Goal: Check status: Check status

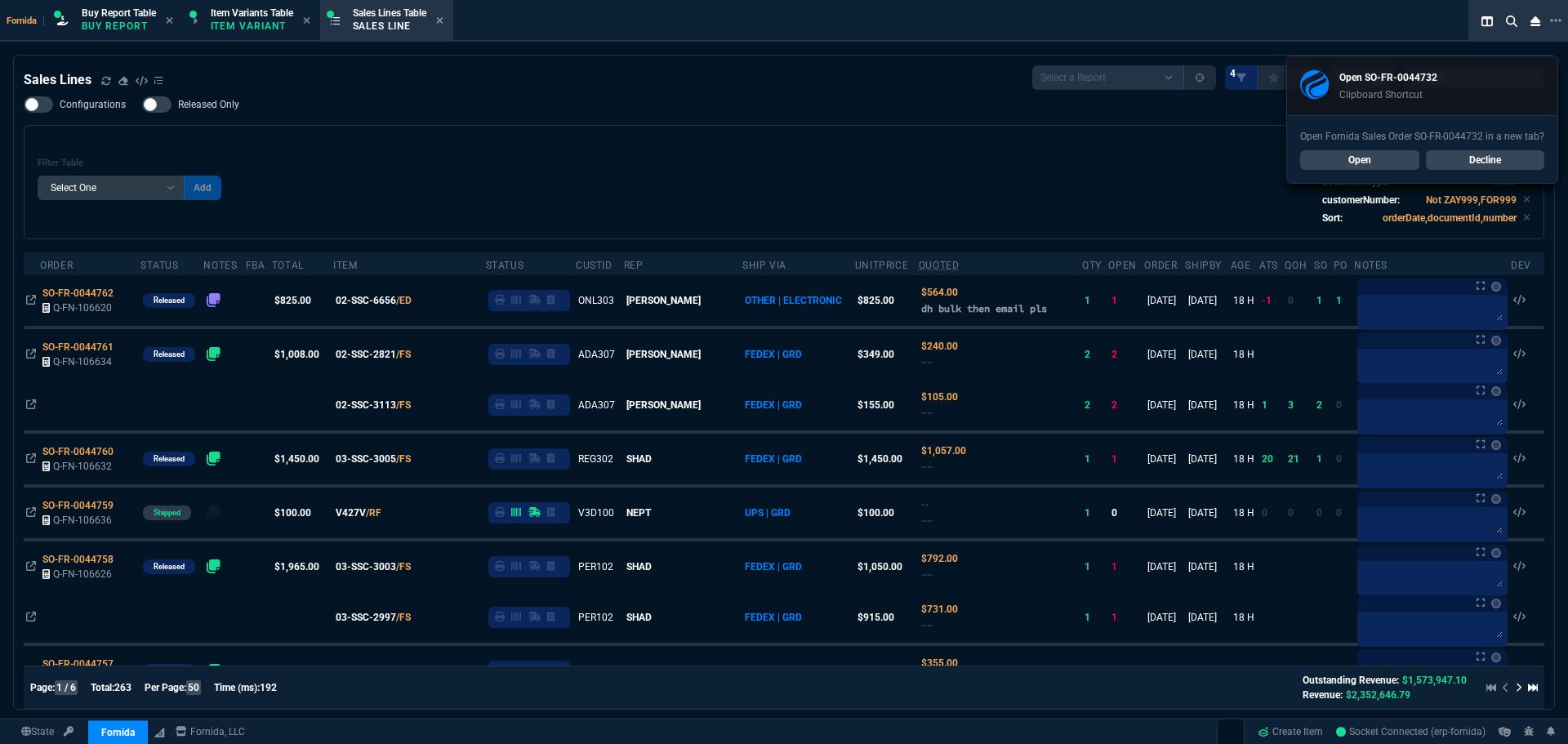
select select "1: BROV"
select select
click at [519, 114] on div "Configurations Released Only Filter Table Select One Add Filter () Age () ATS (…" at bounding box center [784, 168] width 1521 height 143
drag, startPoint x: 1399, startPoint y: 158, endPoint x: 1348, endPoint y: 166, distance: 51.6
click at [1398, 158] on link "Open" at bounding box center [1359, 160] width 119 height 20
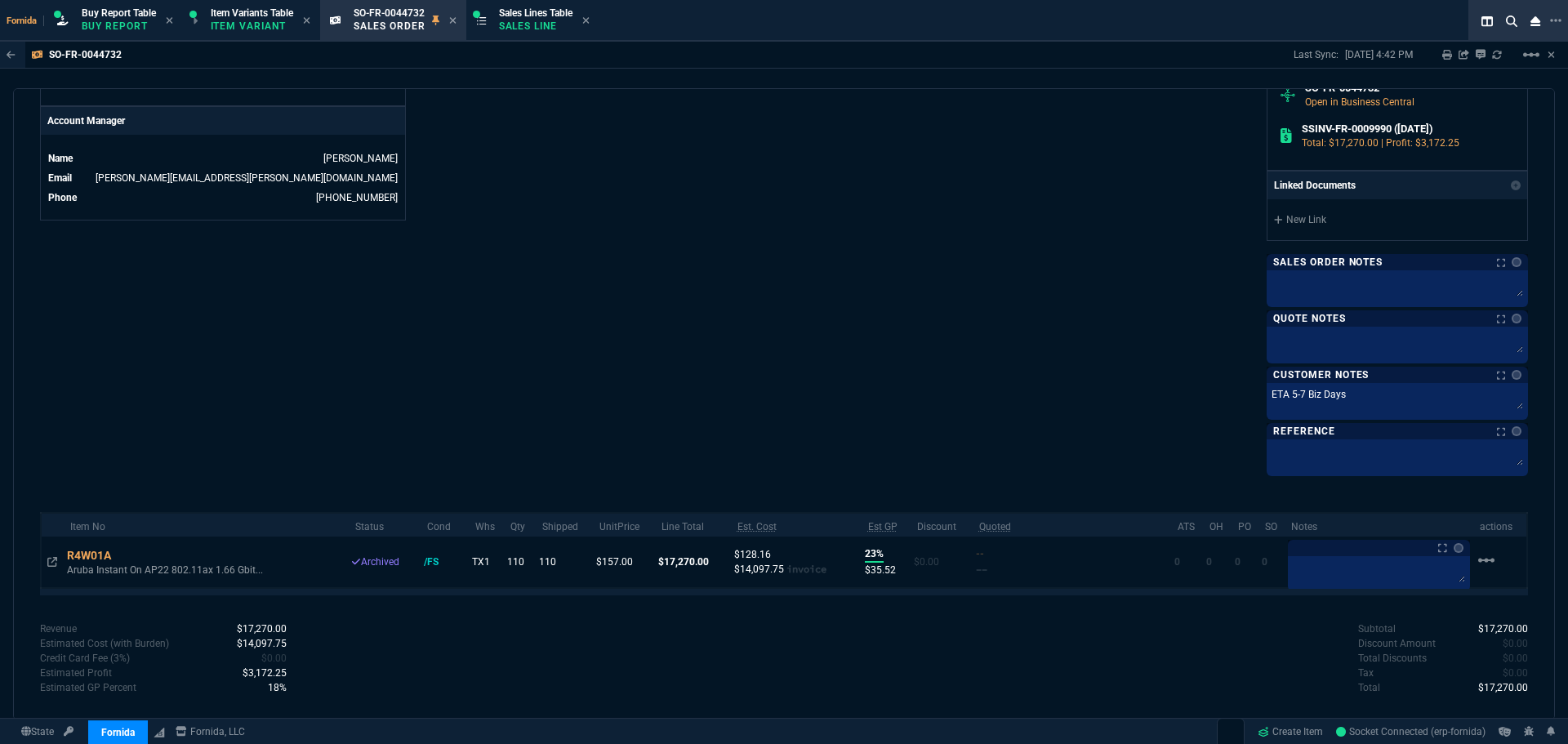
scroll to position [532, 0]
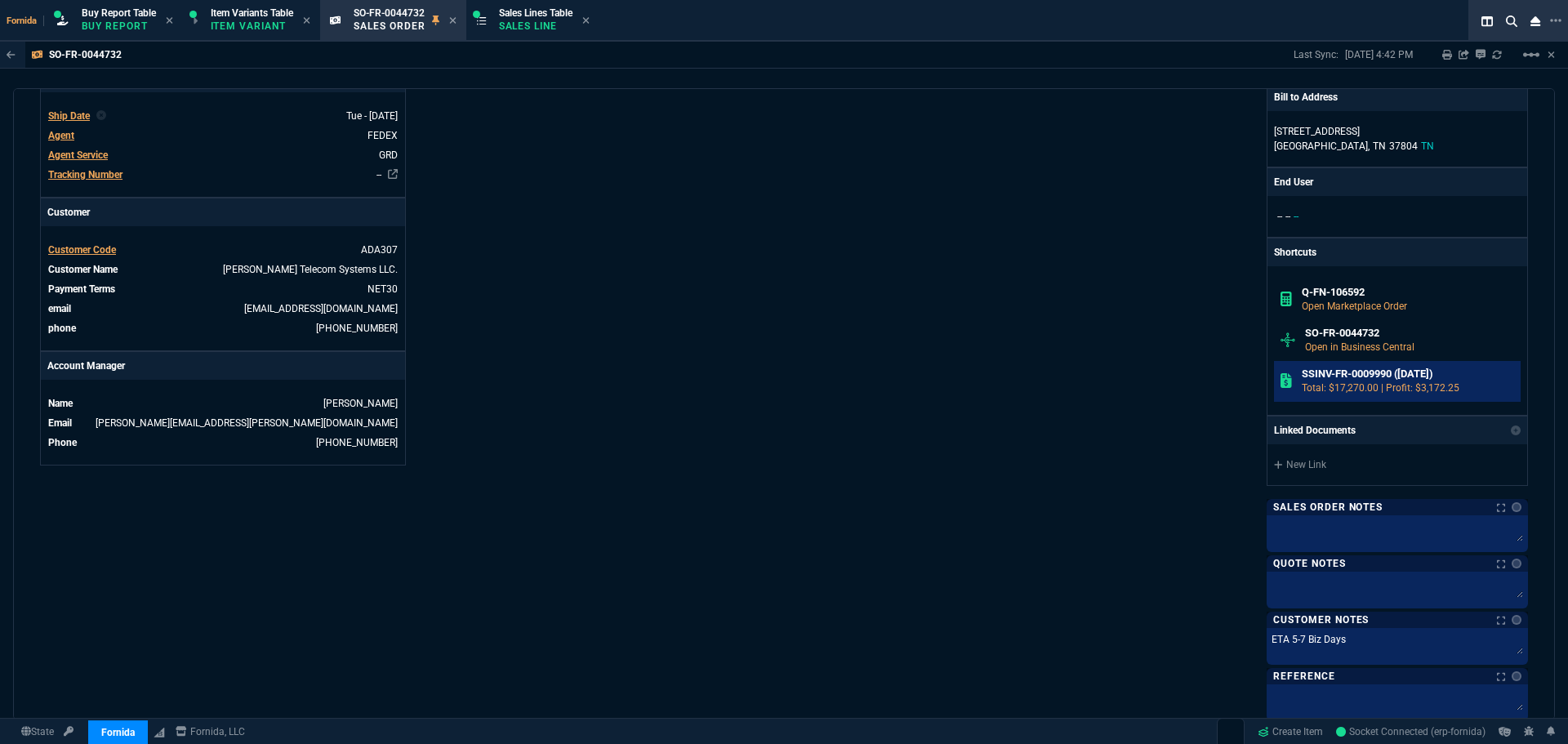
click at [1311, 381] on p "Total: $17,270.00 | Profit: $3,172.25" at bounding box center [1409, 388] width 213 height 15
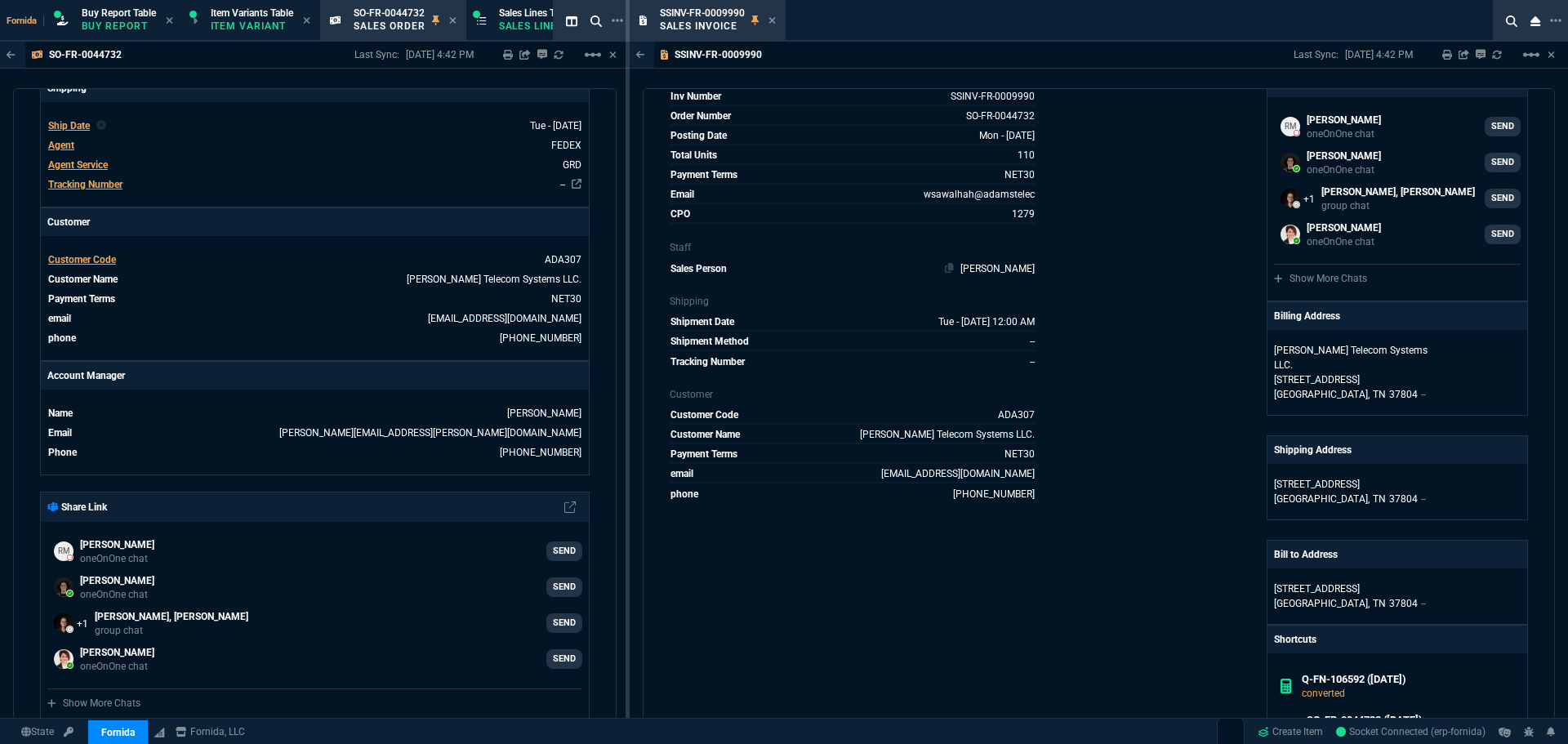
scroll to position [163, 0]
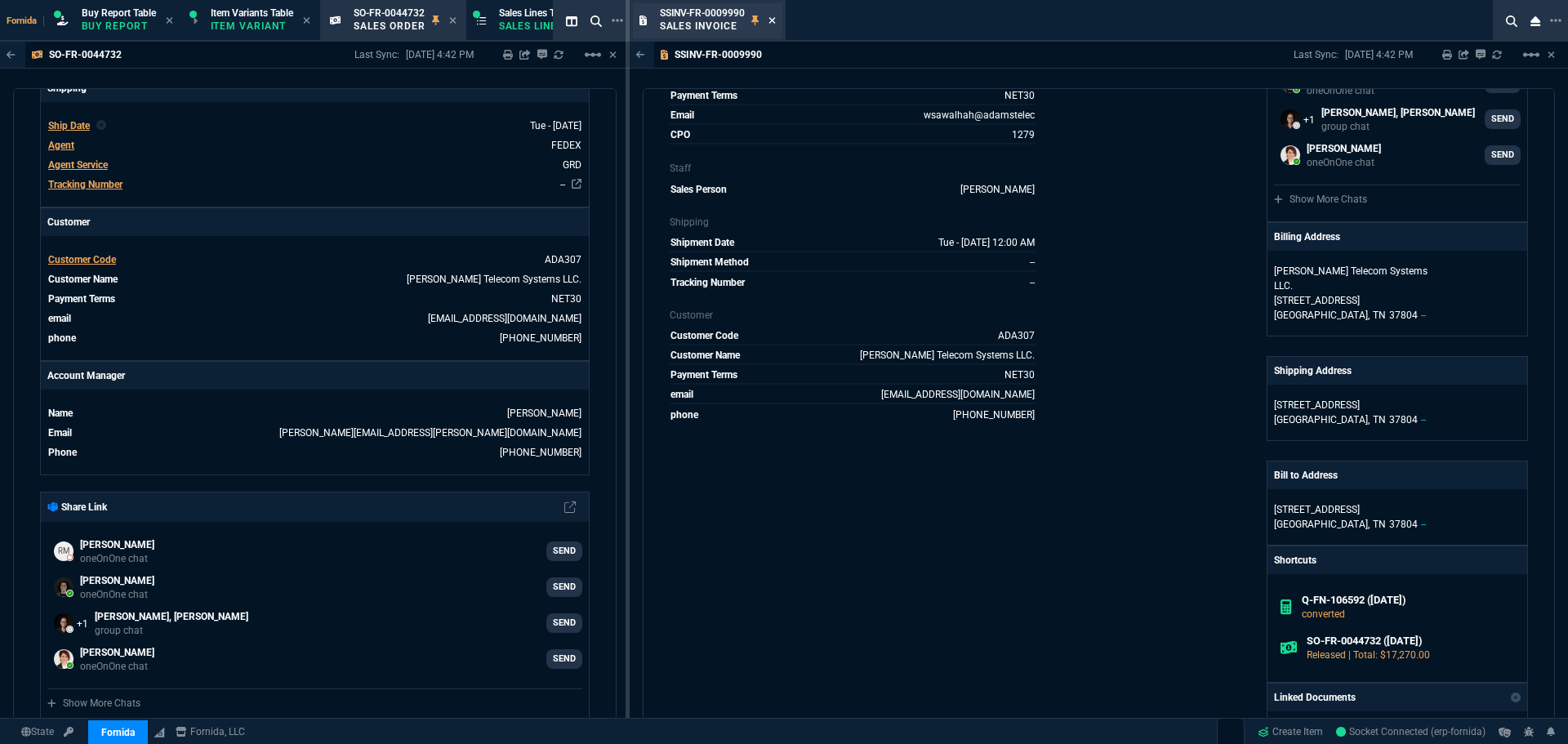
click at [774, 22] on icon at bounding box center [772, 20] width 6 height 6
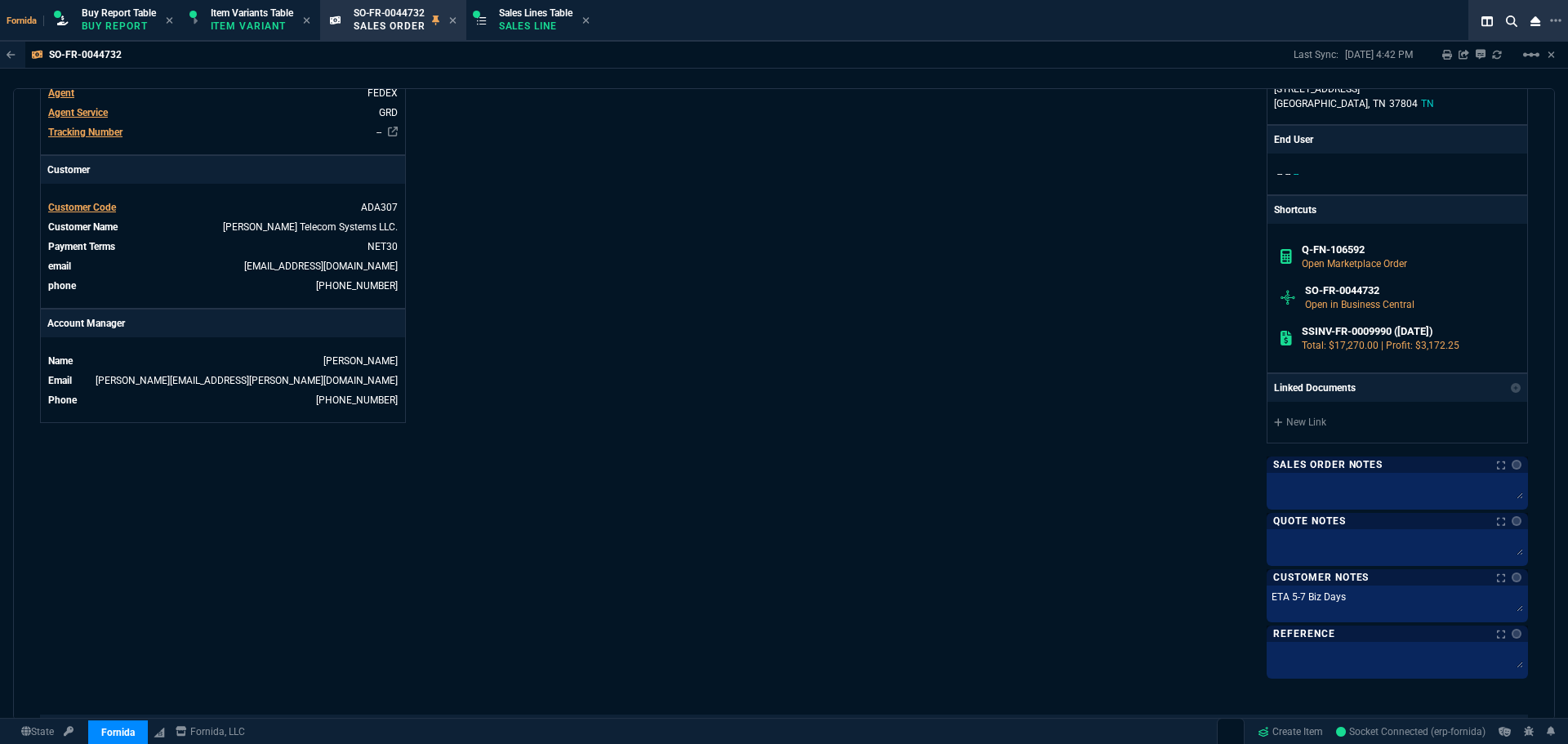
scroll to position [695, 0]
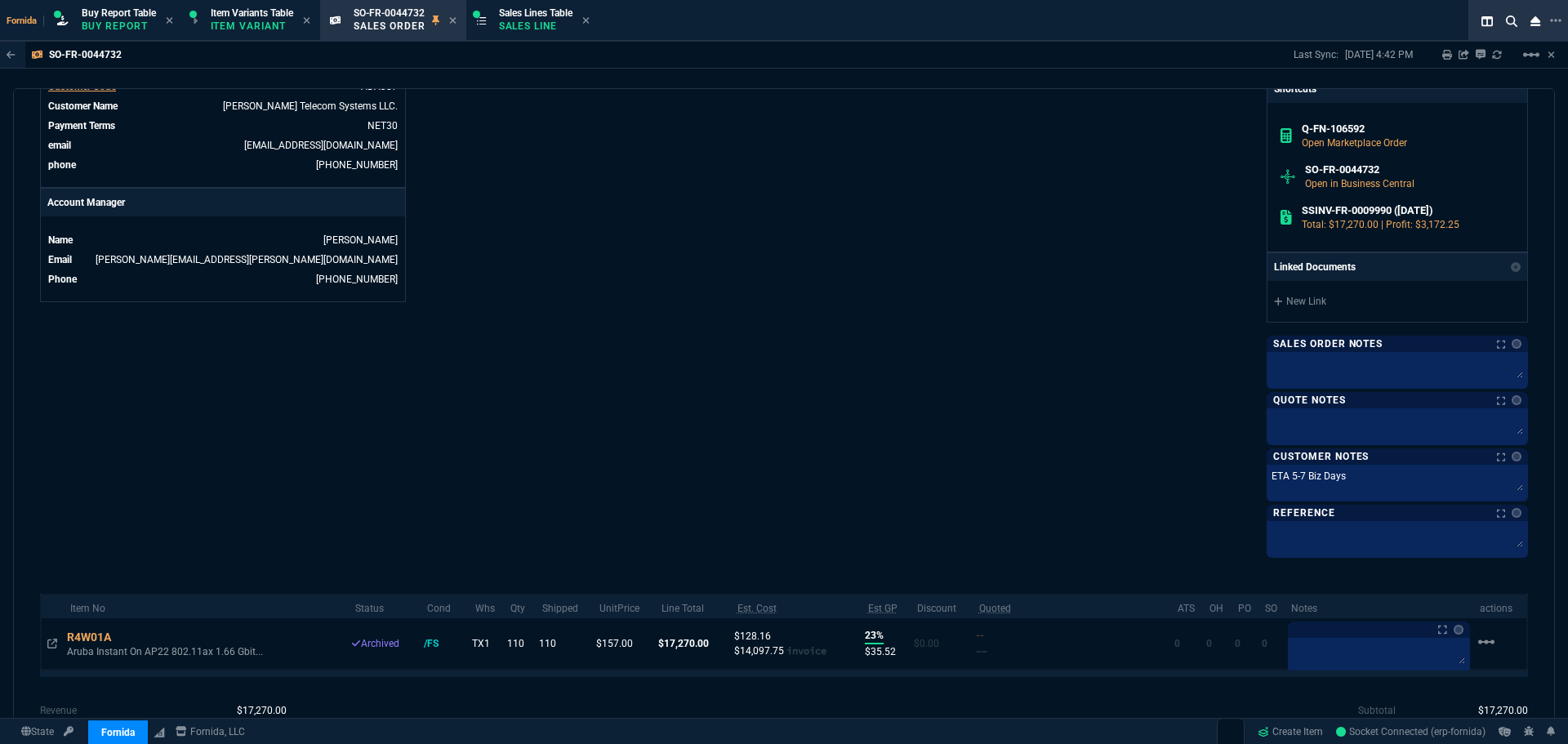
drag, startPoint x: 51, startPoint y: 617, endPoint x: 301, endPoint y: 519, distance: 268.5
click at [51, 638] on icon at bounding box center [52, 643] width 10 height 10
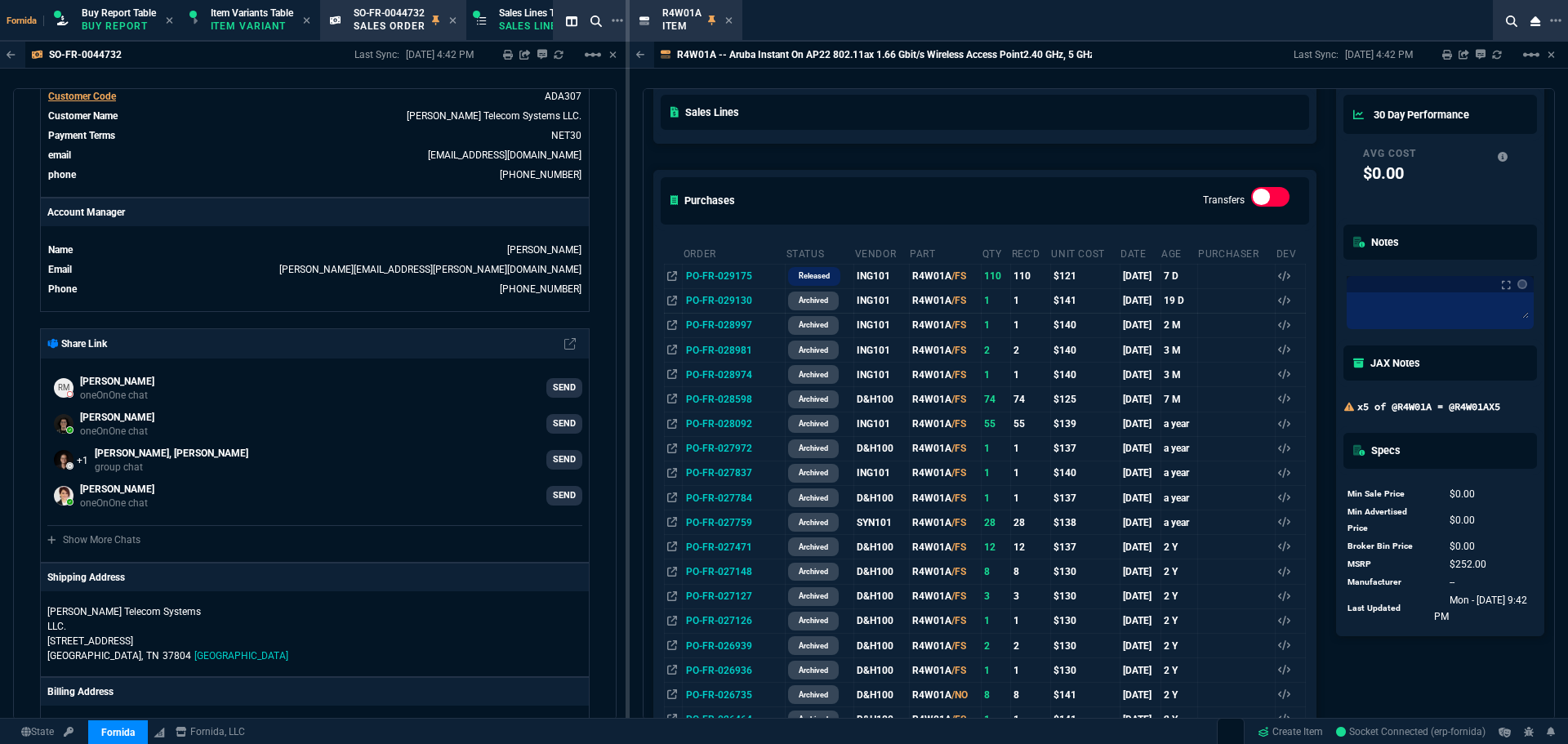
scroll to position [163, 0]
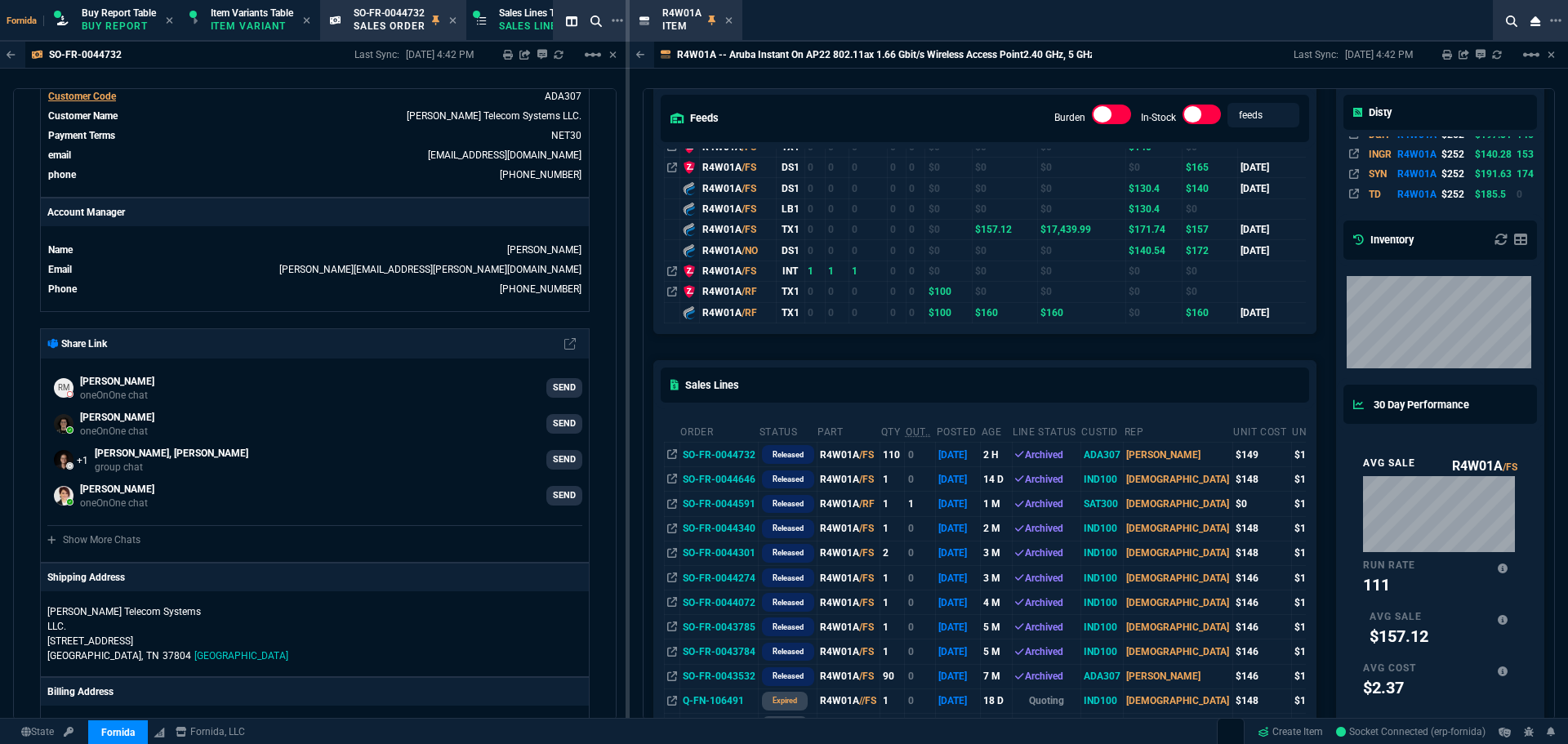
click at [718, 456] on td "SO-FR-0044732" at bounding box center [719, 454] width 78 height 25
drag, startPoint x: 671, startPoint y: 456, endPoint x: 686, endPoint y: 425, distance: 34.4
click at [671, 456] on icon at bounding box center [671, 454] width 10 height 10
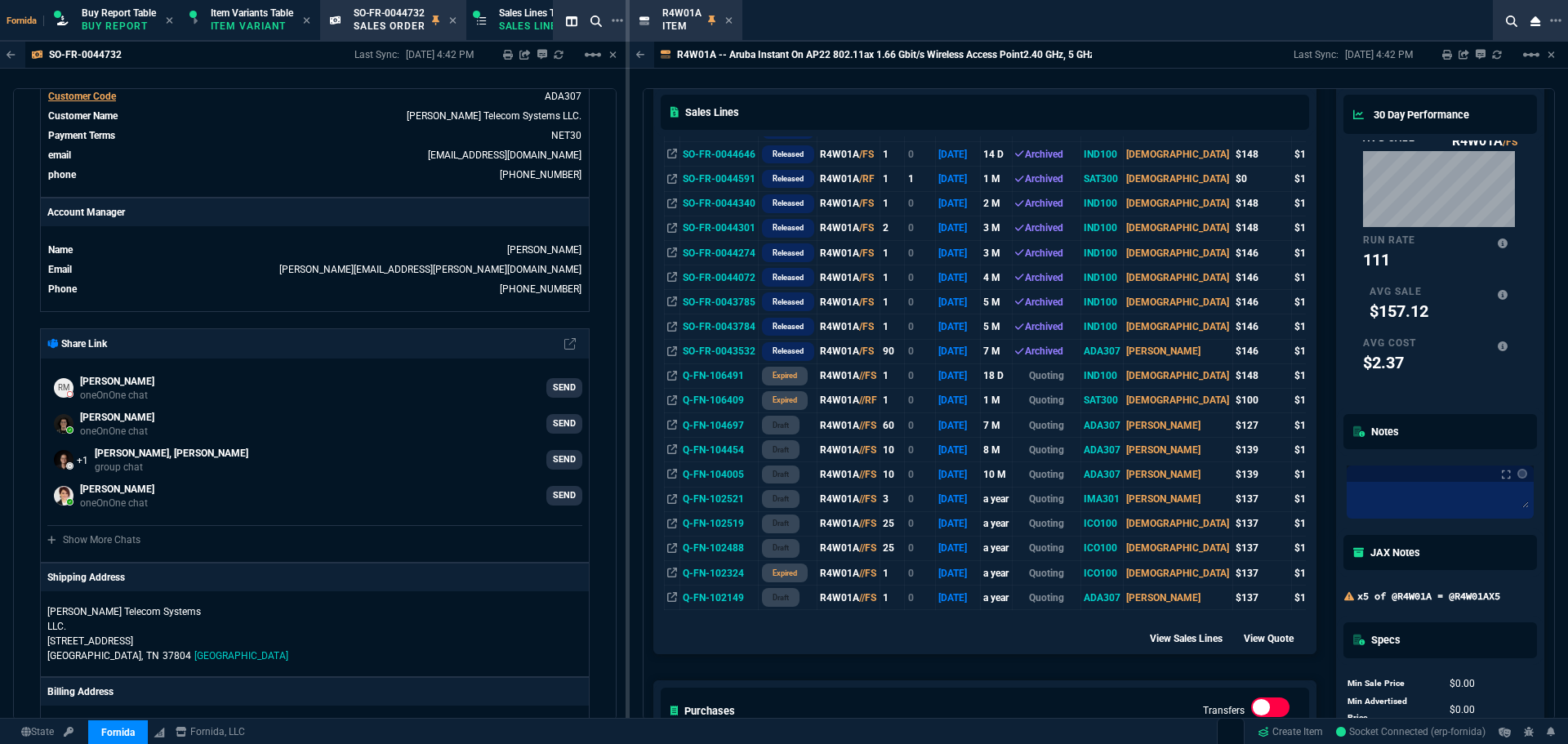
scroll to position [653, 0]
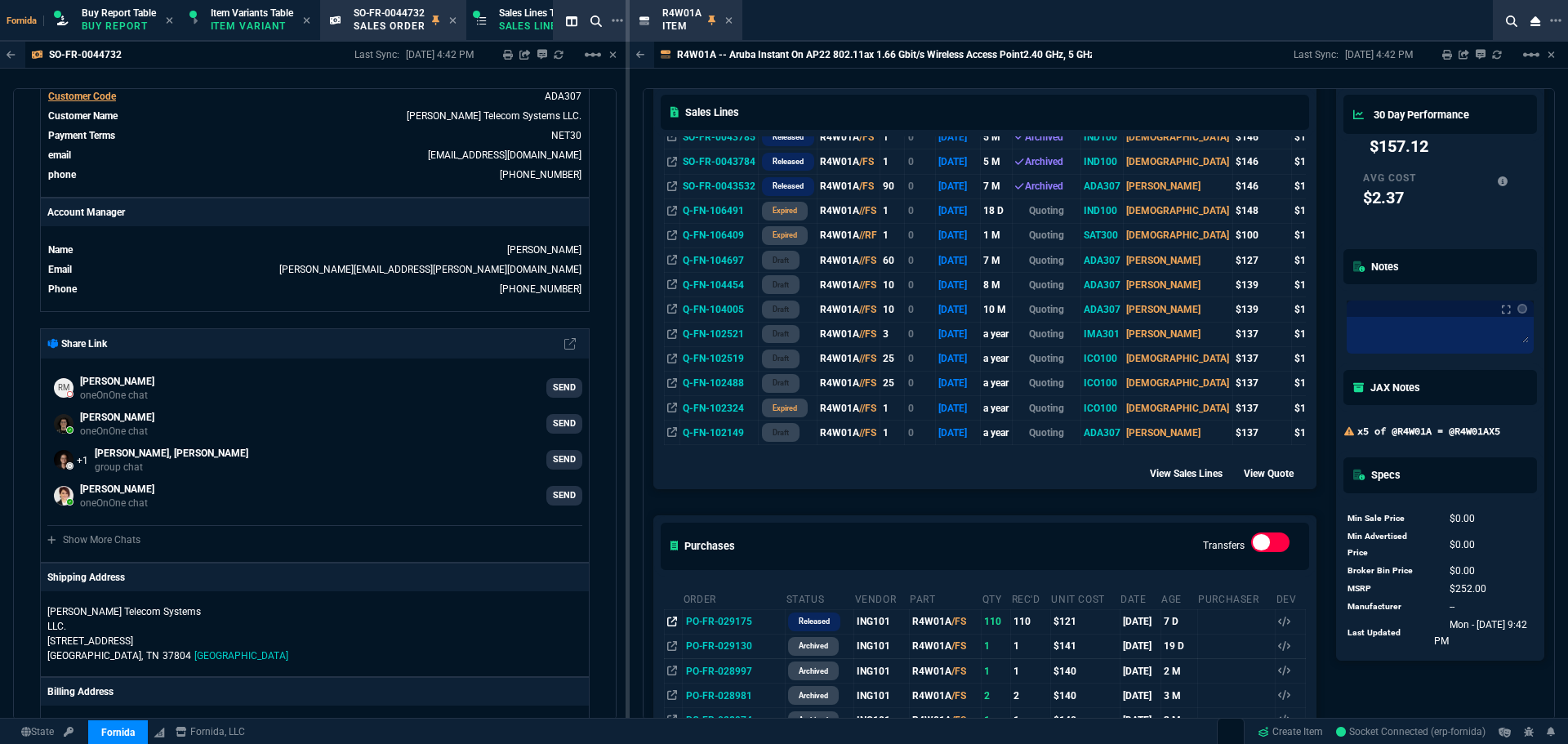
click at [669, 624] on icon at bounding box center [671, 621] width 10 height 10
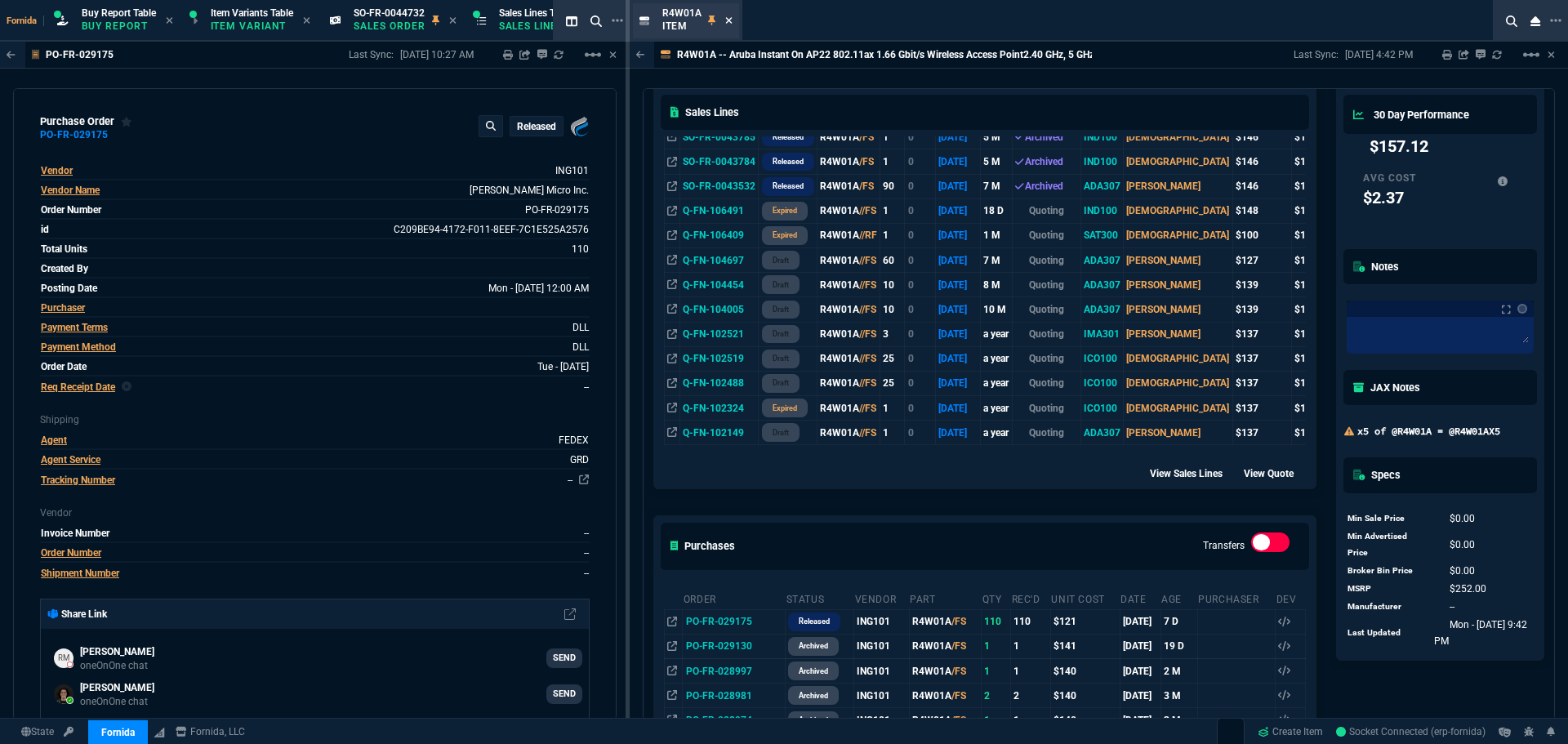
click at [730, 15] on nx-icon at bounding box center [729, 21] width 7 height 13
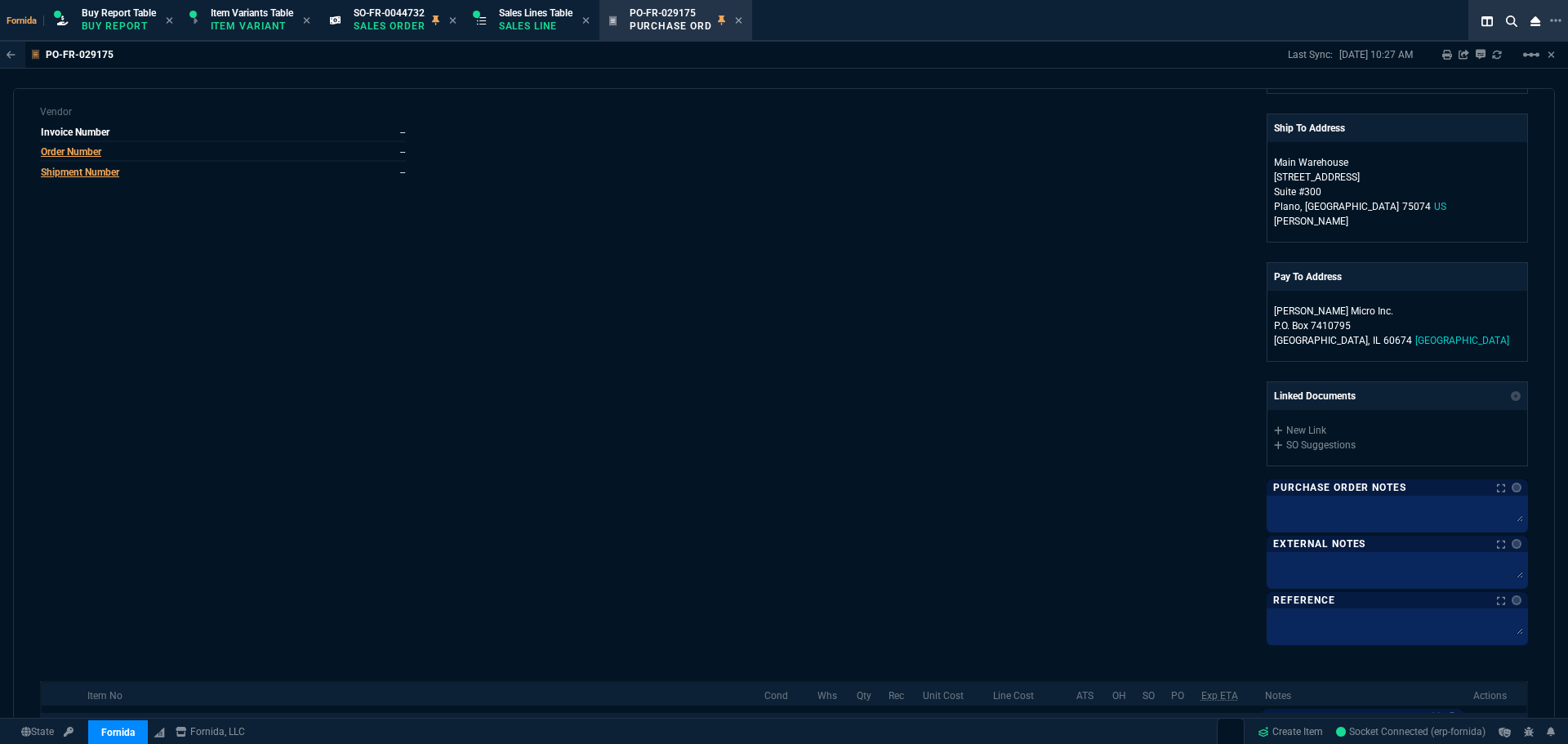
scroll to position [572, 0]
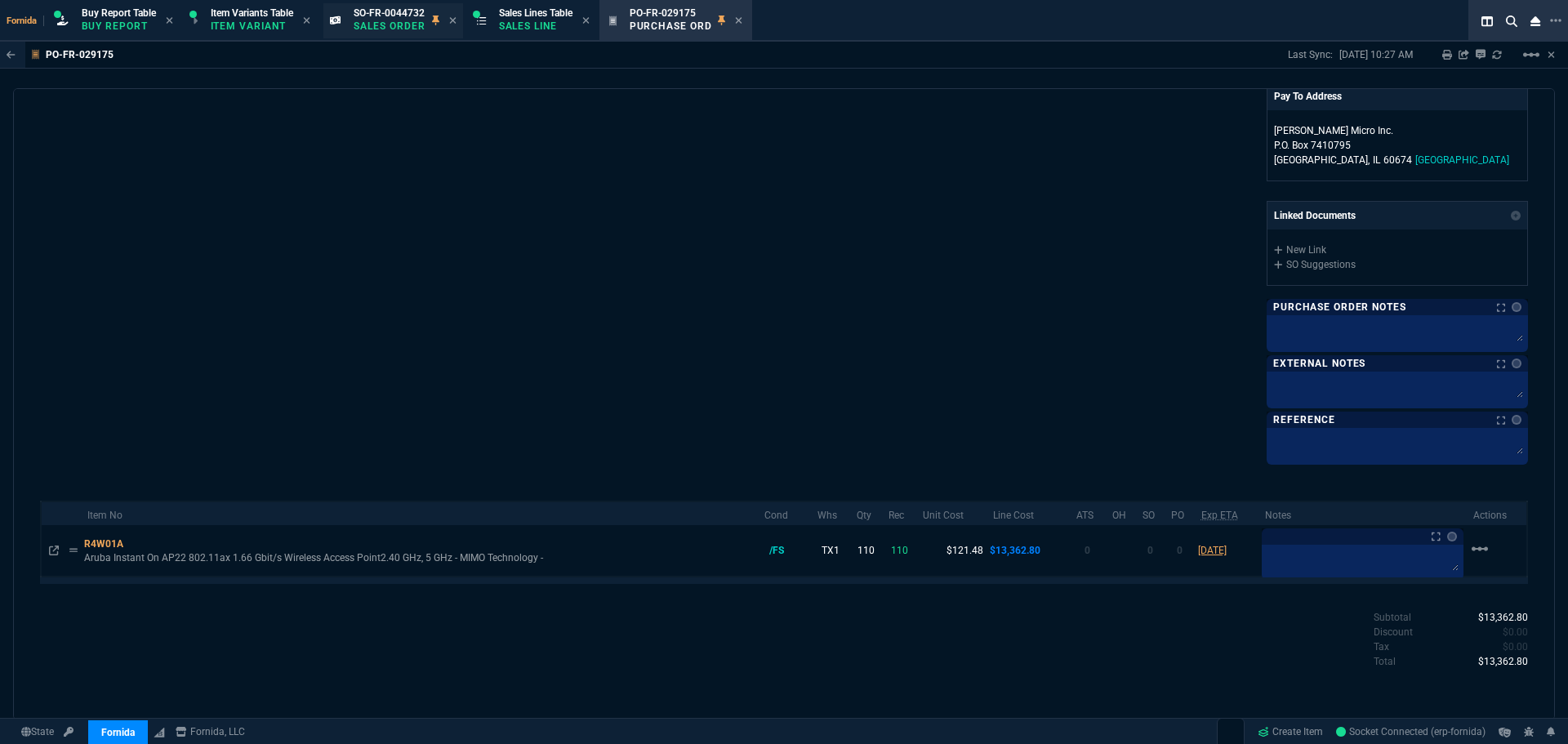
click at [340, 30] on div "SO-FR-0044732 Sales Order" at bounding box center [393, 21] width 139 height 36
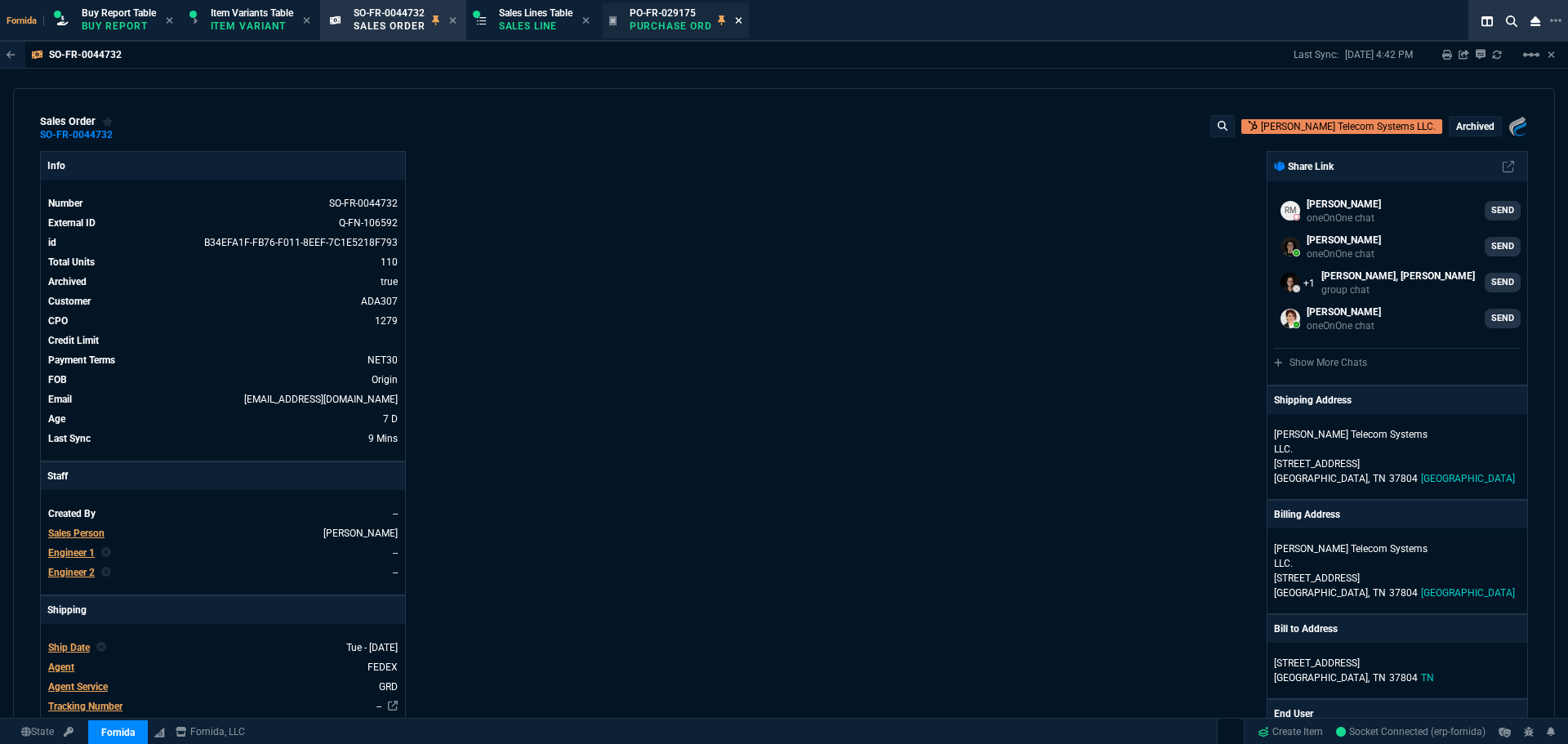
click at [743, 20] on icon at bounding box center [739, 20] width 7 height 10
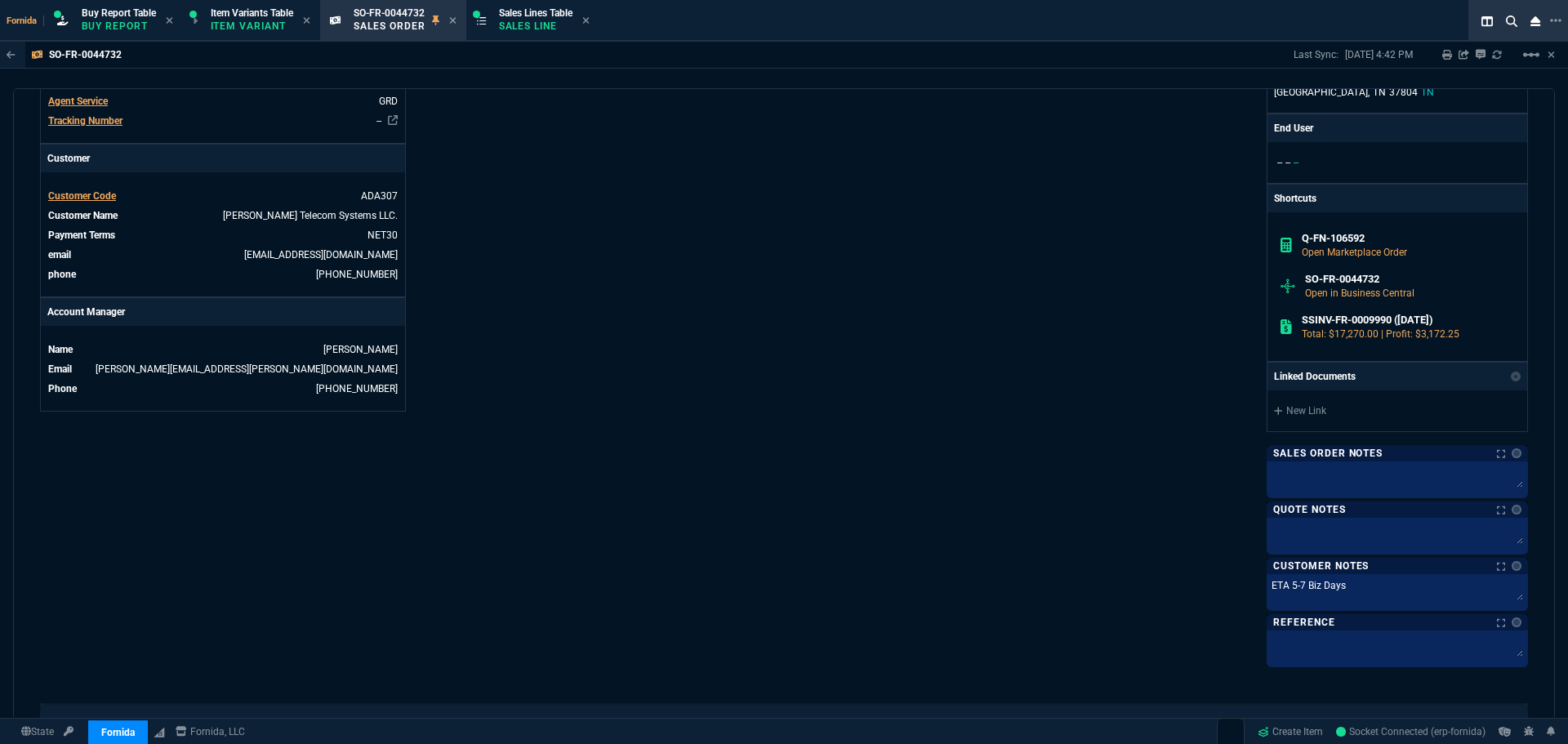
scroll to position [735, 0]
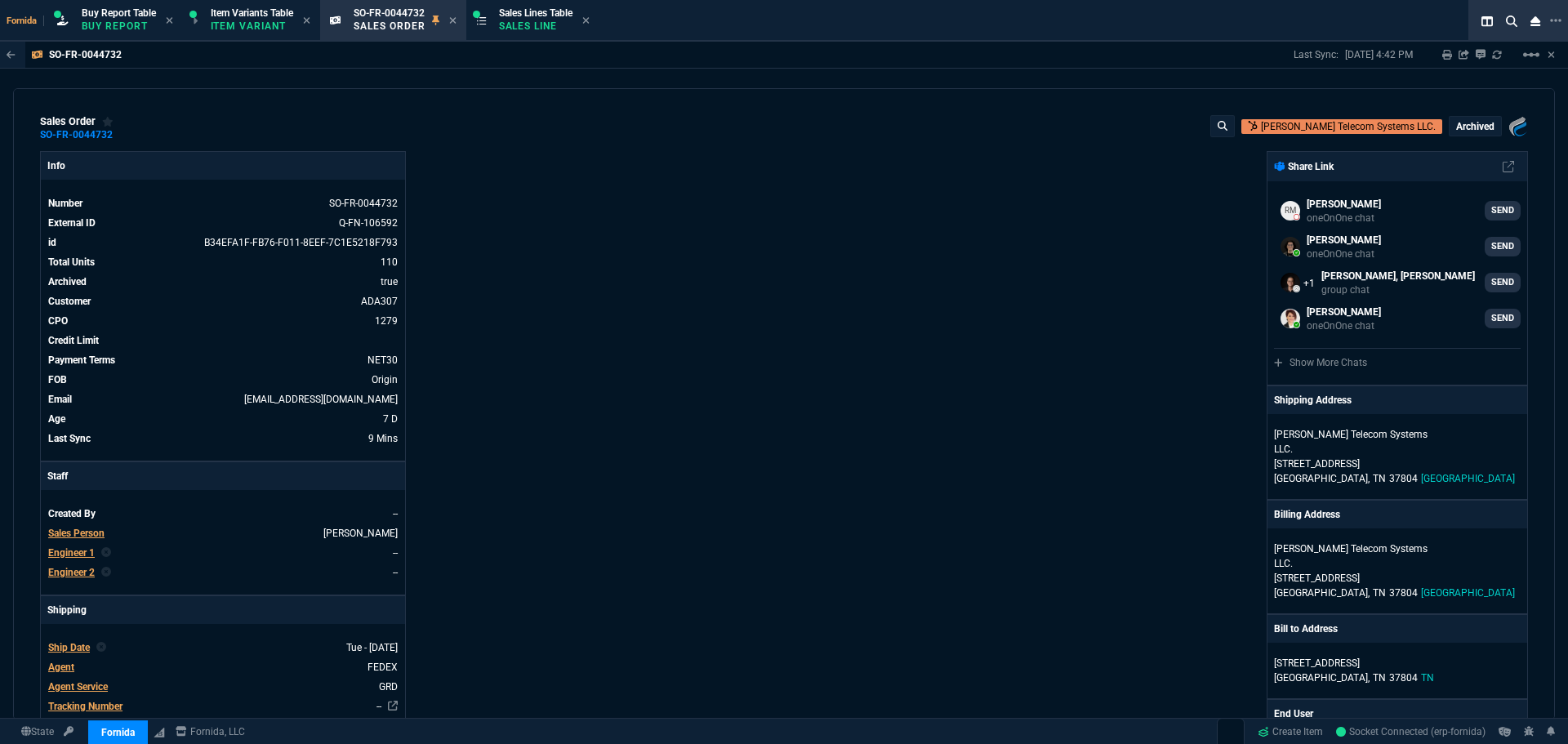
select select "1: BROV"
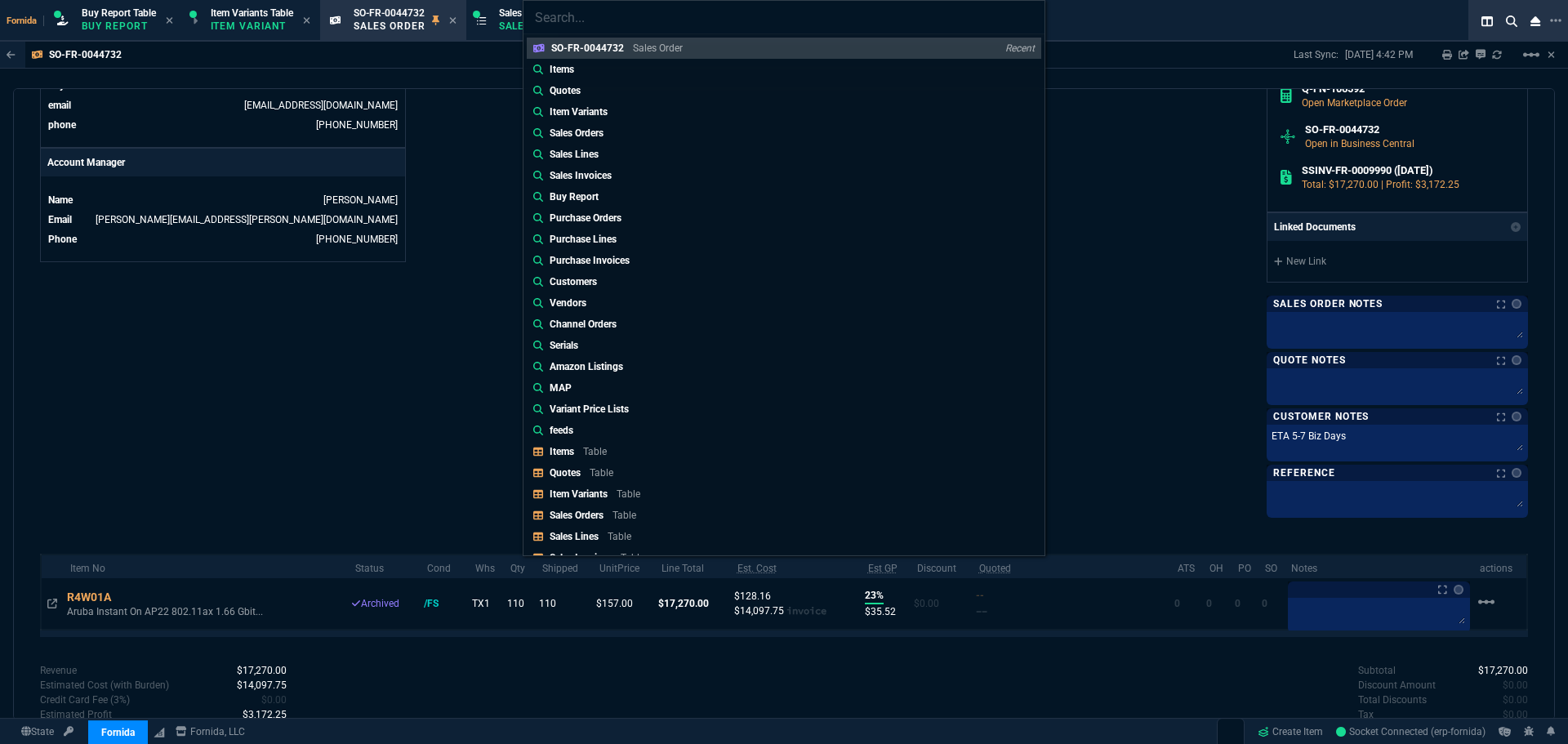
type input "Sales Orders: SO-FR-0044732"
